Goal: Task Accomplishment & Management: Complete application form

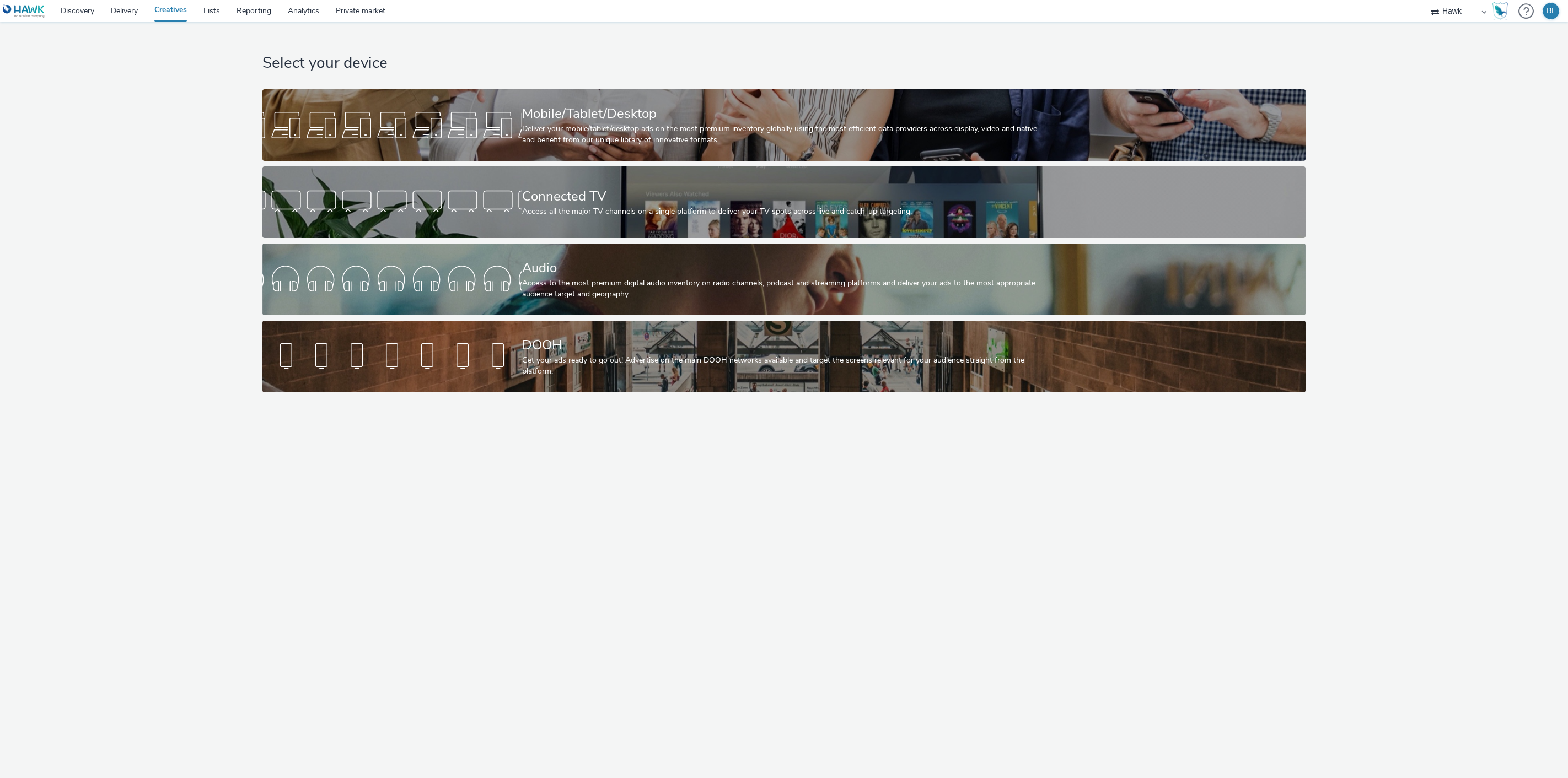
select select "11a7df10-284f-415c-b52a-427acf4c31ae"
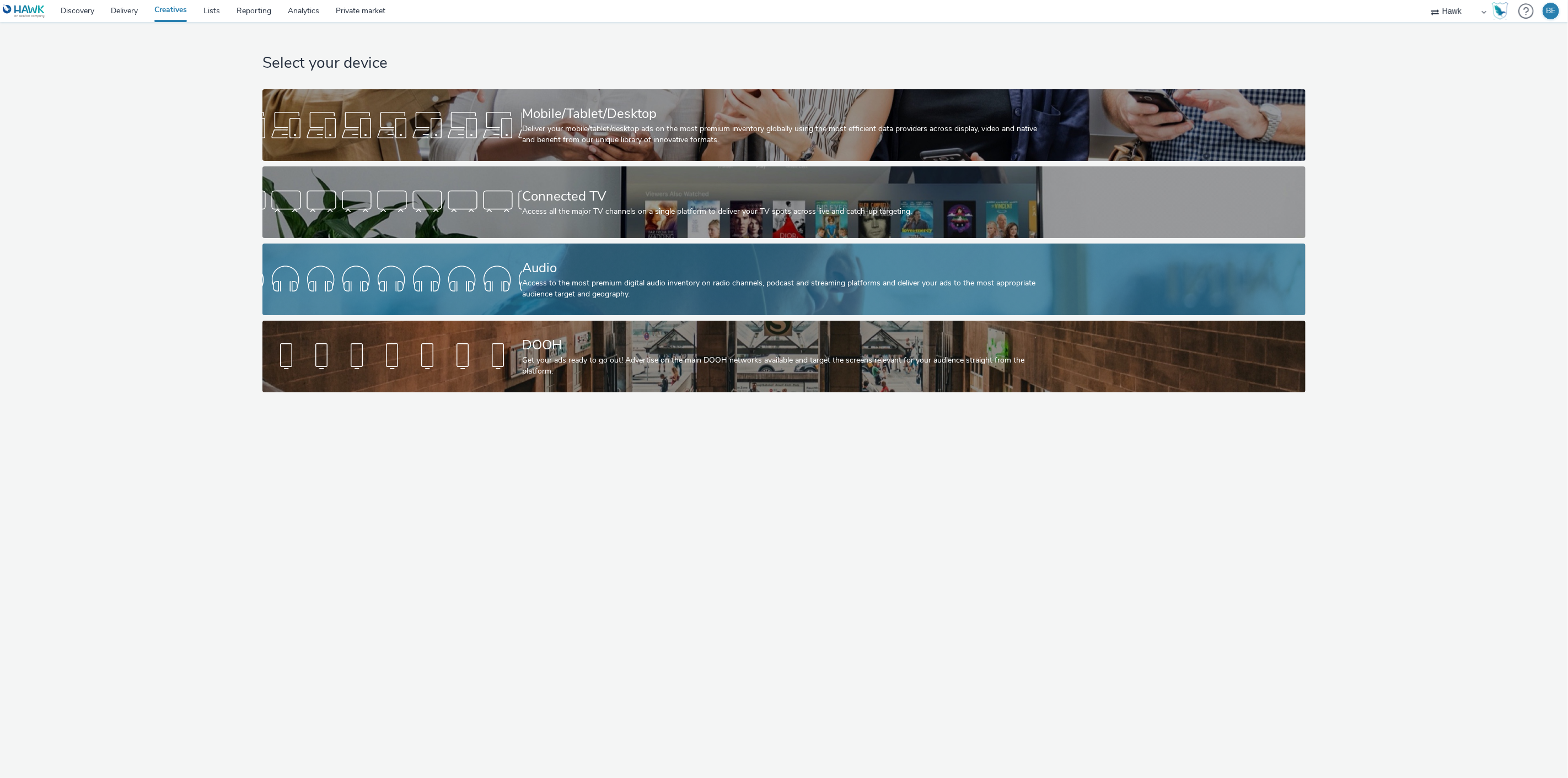
click at [591, 295] on div "Access to the most premium digital audio inventory on radio channels, podcast a…" at bounding box center [782, 289] width 519 height 23
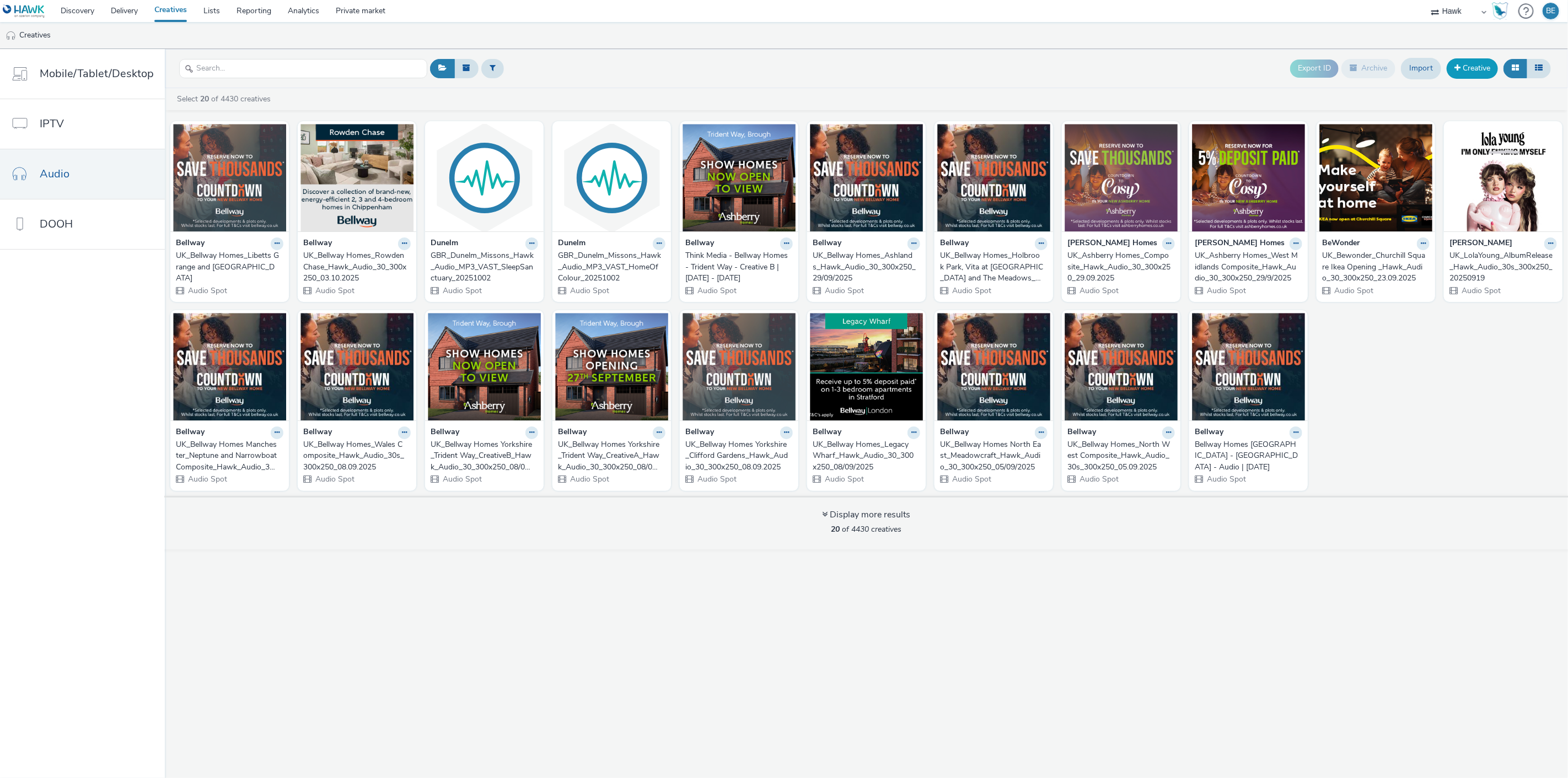
click at [1463, 69] on link "Creative" at bounding box center [1472, 68] width 51 height 20
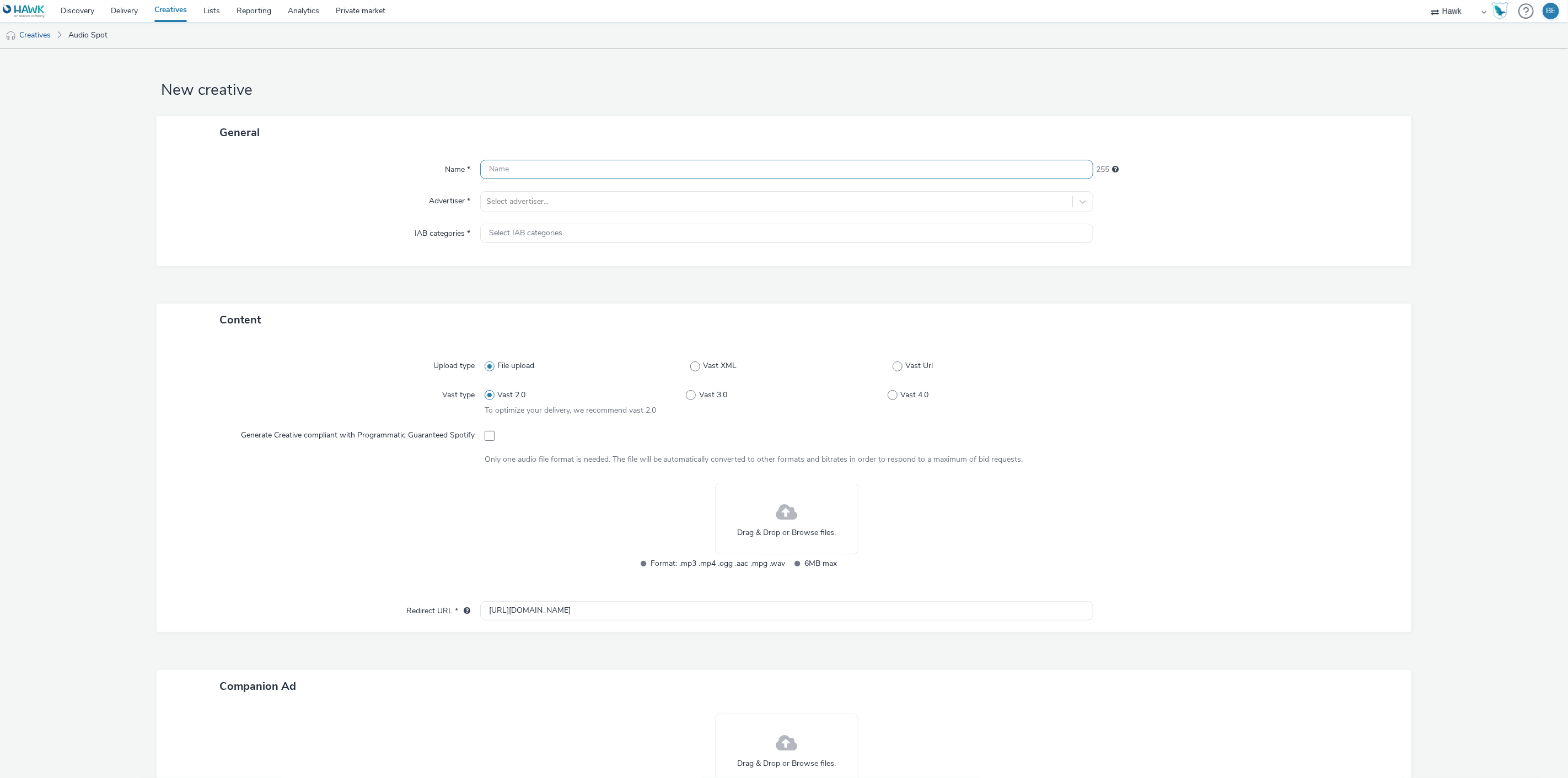
click at [503, 170] on input "text" at bounding box center [787, 169] width 614 height 19
paste input "UK_Bellway Homes_Lavender Rise, [GEOGRAPHIC_DATA] and [GEOGRAPHIC_DATA]"
drag, startPoint x: 833, startPoint y: 168, endPoint x: 926, endPoint y: 173, distance: 93.1
click at [926, 173] on input "UK_Bellway Homes_Lavender Rise, [GEOGRAPHIC_DATA] and [GEOGRAPHIC_DATA]" at bounding box center [787, 169] width 614 height 19
type input "UK_Bellway Homes_Lavender Rise, [GEOGRAPHIC_DATA] and Redlands Grove_Hawk_Audio…"
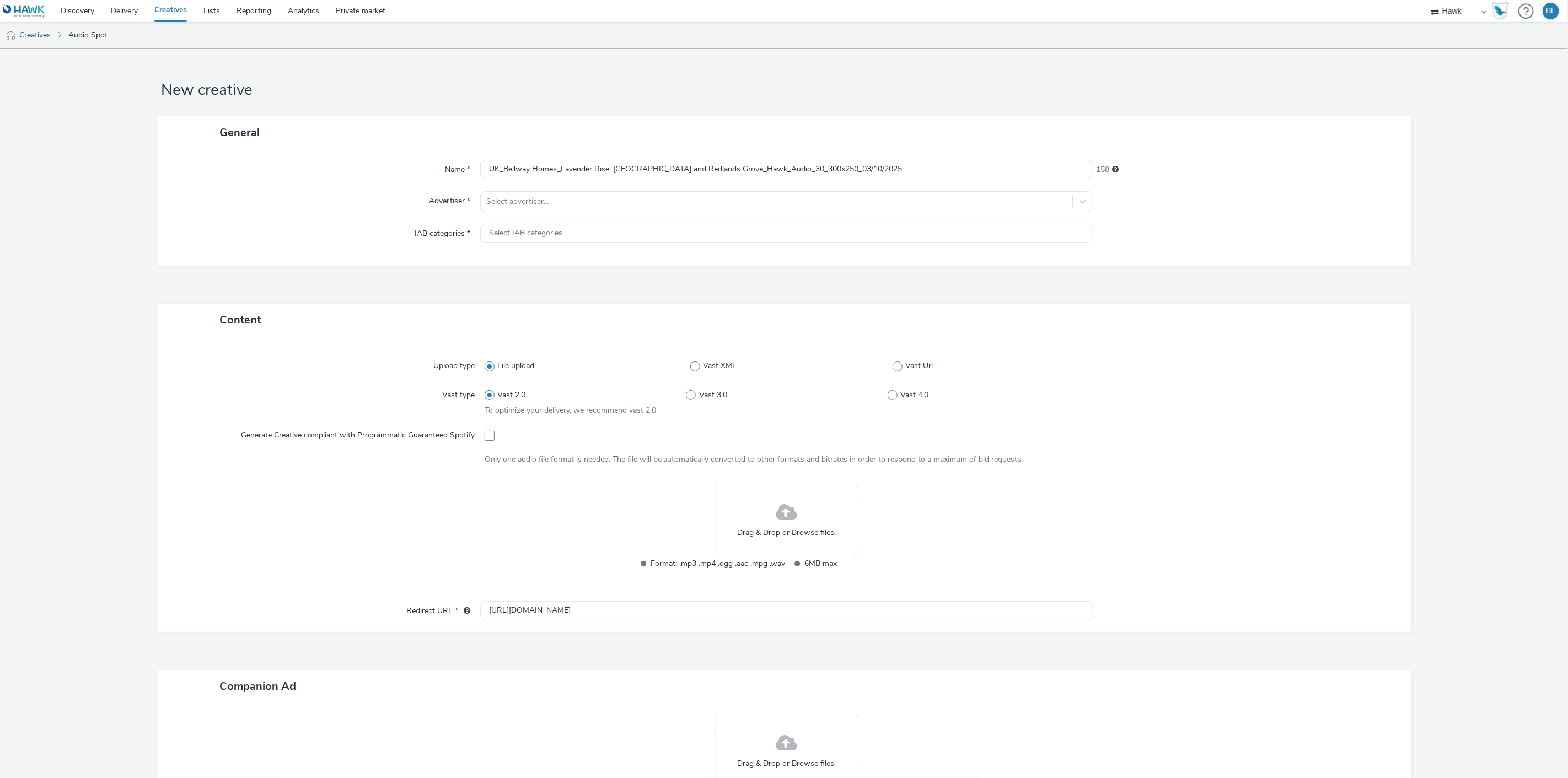
click at [843, 128] on div "General" at bounding box center [783, 132] width 1255 height 32
click at [524, 205] on div at bounding box center [777, 202] width 581 height 13
type input "Bellw"
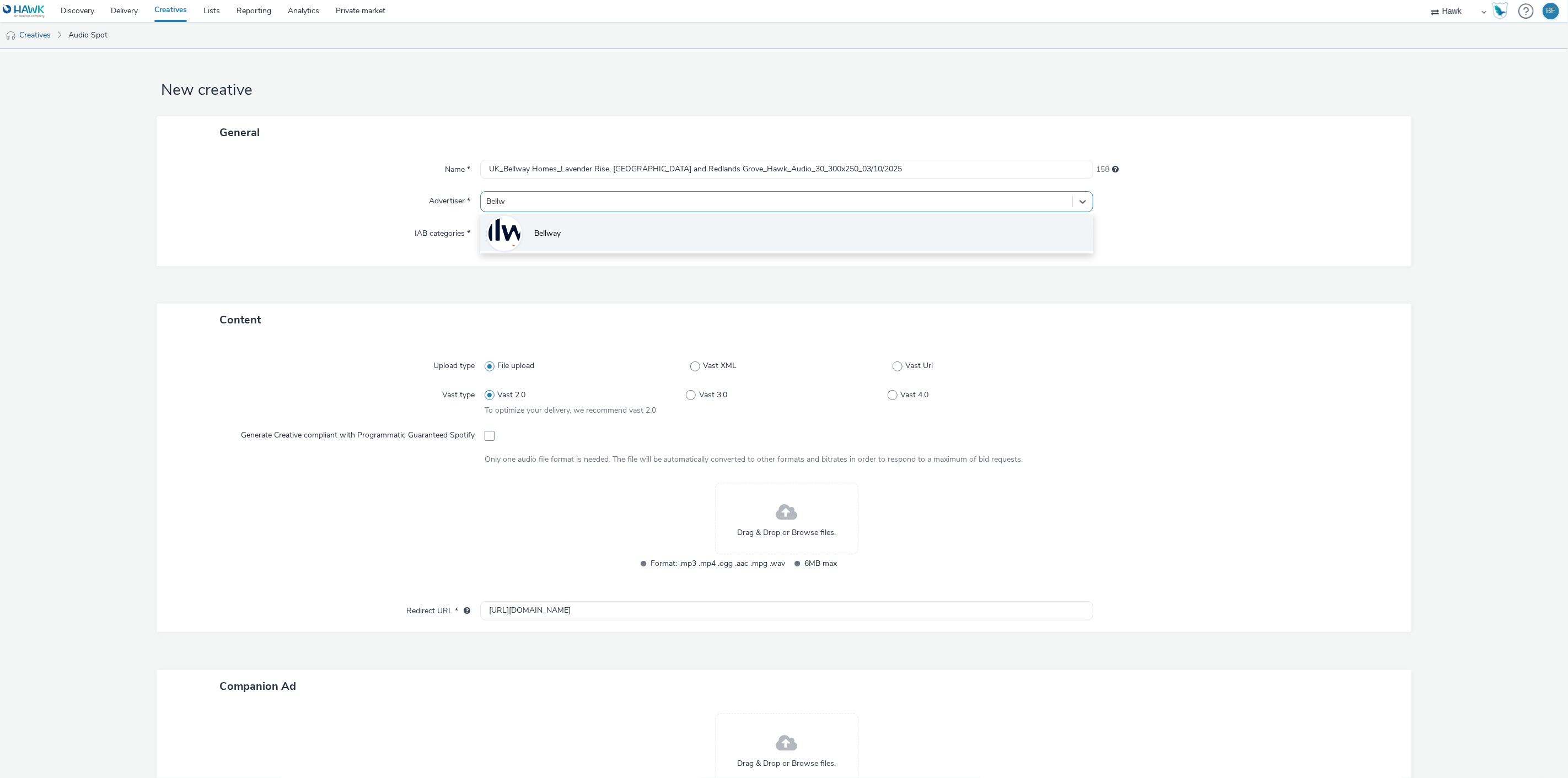
click at [509, 235] on img at bounding box center [504, 233] width 32 height 32
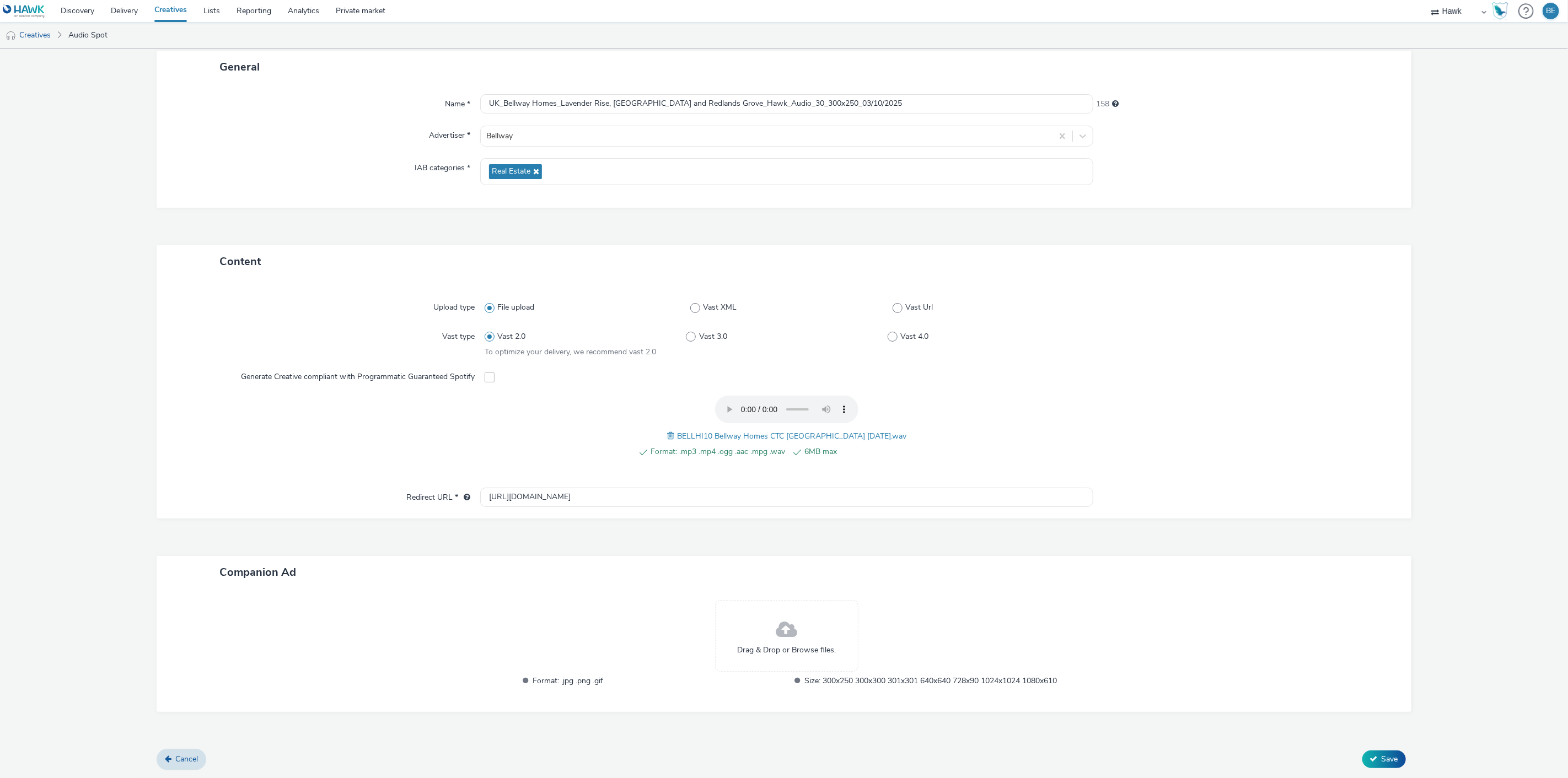
scroll to position [63, 0]
click at [563, 494] on input "[URL][DOMAIN_NAME]" at bounding box center [787, 499] width 614 height 19
paste input "s://[DOMAIN_NAME][URL]"
type input "[URL][DOMAIN_NAME]"
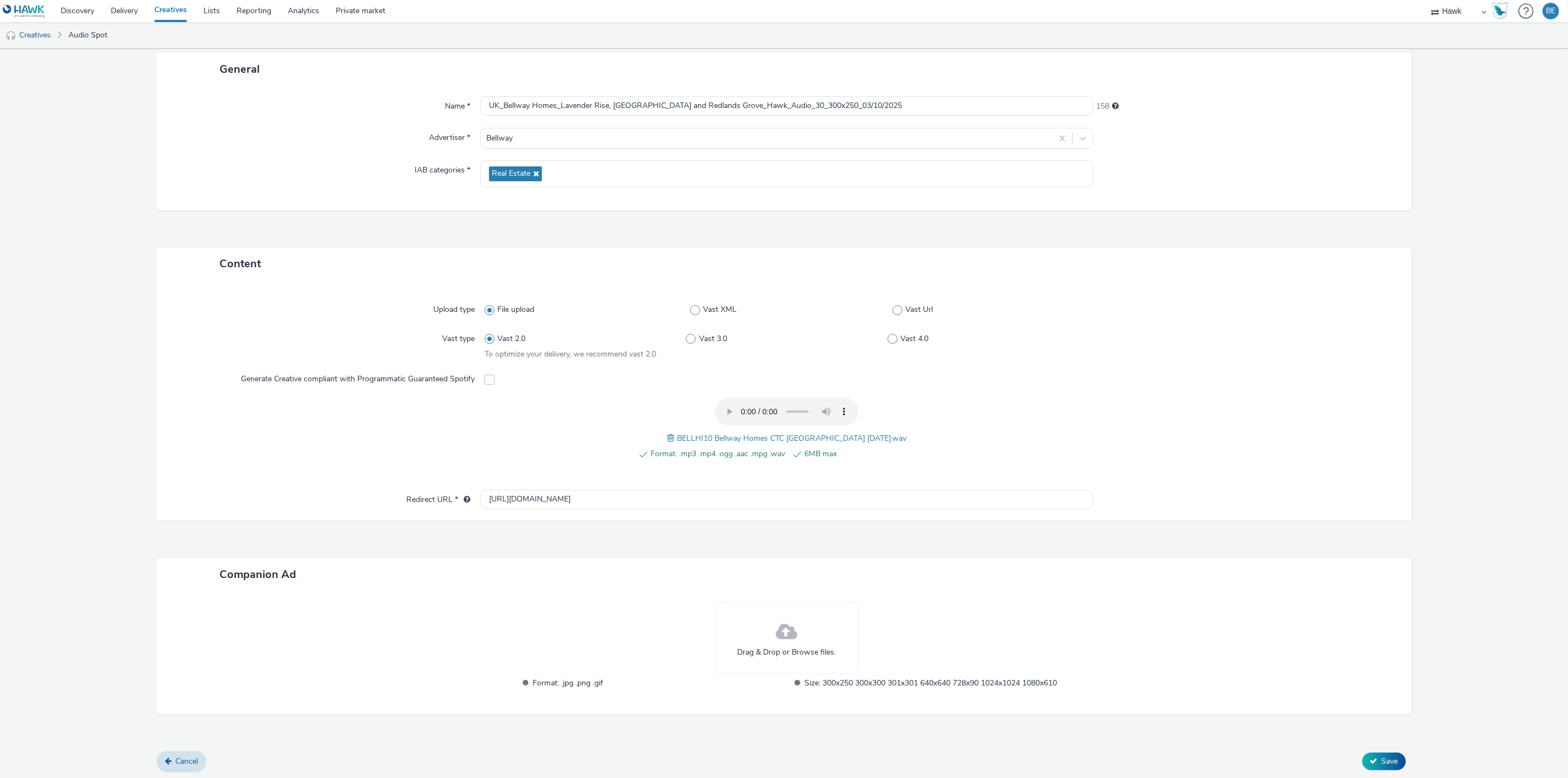
scroll to position [0, 0]
click at [134, 521] on form "New creative General Name * UK_Bellway Homes_Lavender Rise, Berwick Green and R…" at bounding box center [784, 383] width 1568 height 795
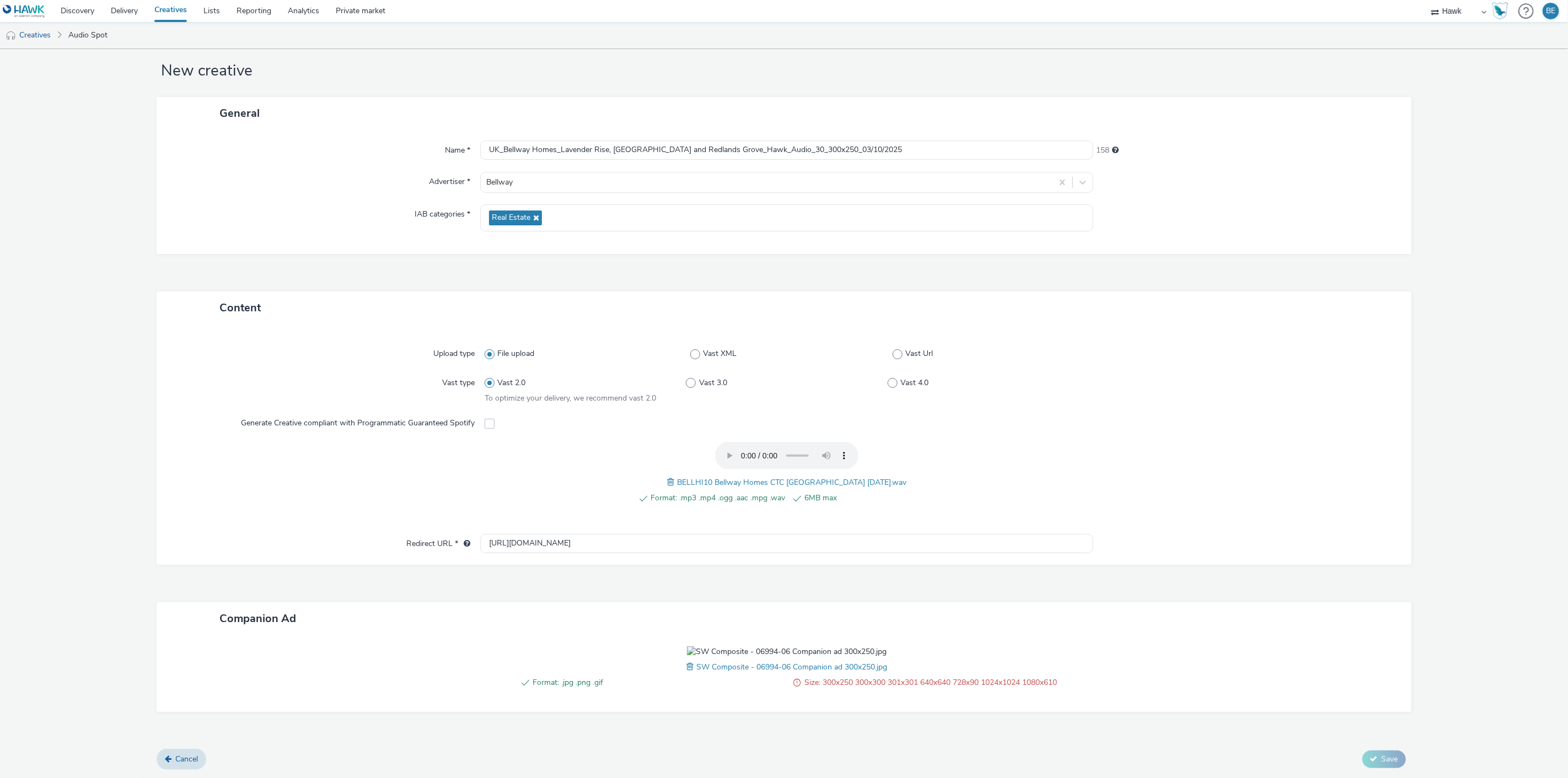
click at [687, 673] on span at bounding box center [691, 667] width 10 height 12
click at [1370, 759] on icon at bounding box center [1374, 758] width 8 height 8
